Goal: Task Accomplishment & Management: Complete application form

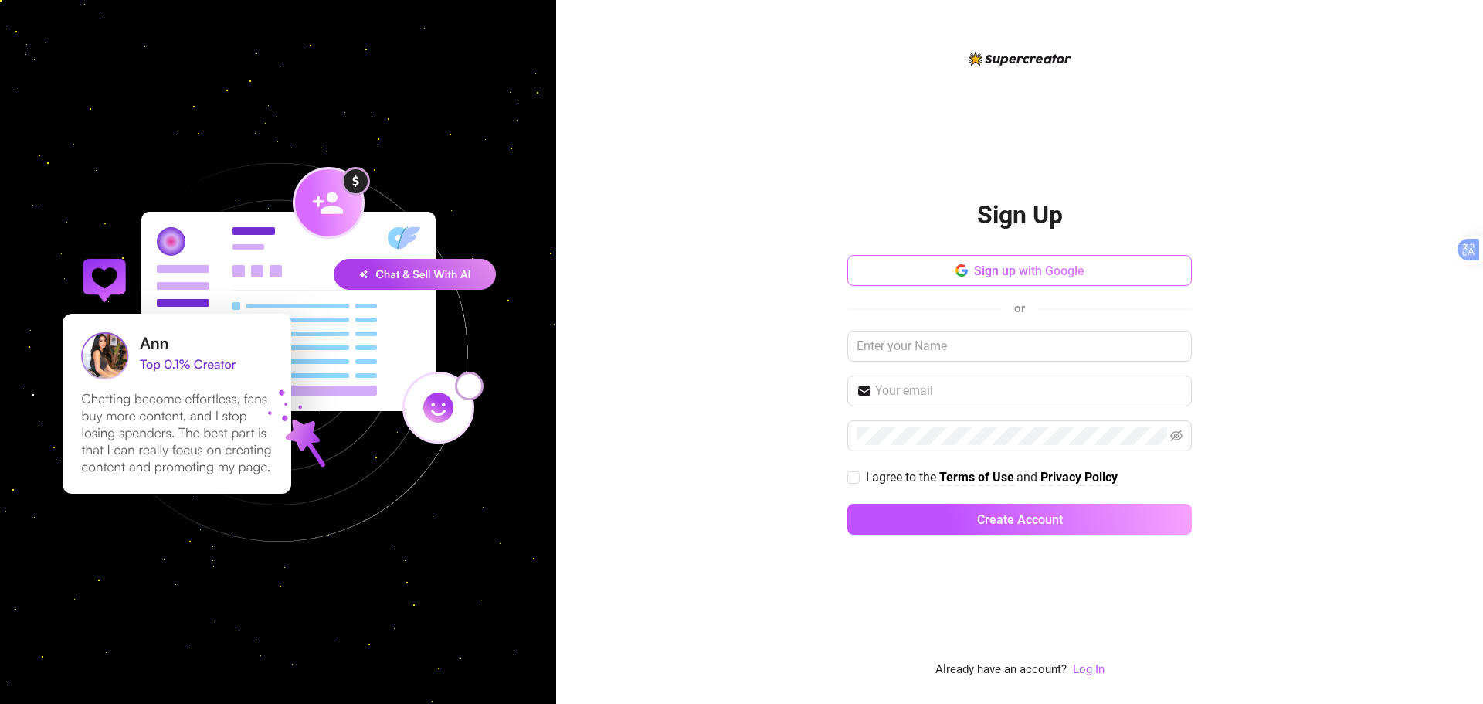
click at [1045, 272] on span "Sign up with Google" at bounding box center [1029, 270] width 110 height 15
click at [1021, 269] on span "Sign up with Google" at bounding box center [1029, 270] width 110 height 15
click at [1011, 256] on button "Sign up with Google" at bounding box center [1019, 270] width 344 height 31
click at [1235, 271] on span "Faster" at bounding box center [1242, 271] width 32 height 19
click at [1084, 273] on span "Sign up with Google" at bounding box center [1029, 270] width 110 height 15
